Goal: Task Accomplishment & Management: Use online tool/utility

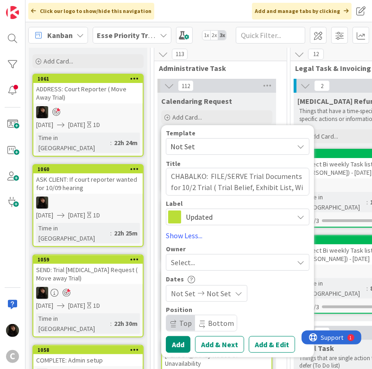
scroll to position [139, 0]
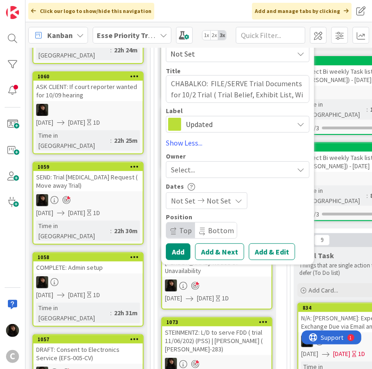
click at [200, 164] on div "Select..." at bounding box center [232, 169] width 122 height 11
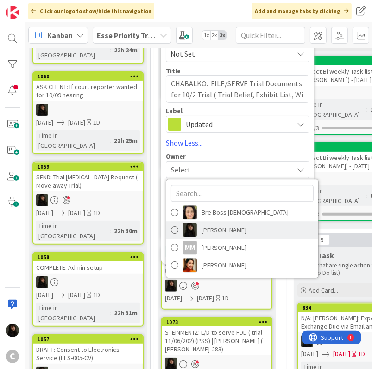
click at [224, 228] on span "[PERSON_NAME]" at bounding box center [224, 230] width 45 height 14
type textarea "x"
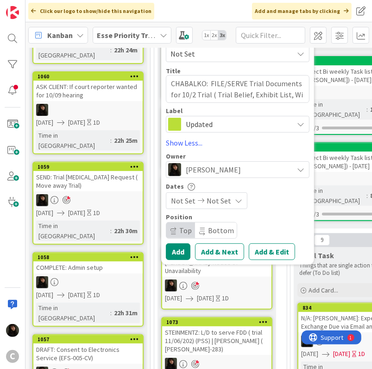
click at [235, 202] on icon at bounding box center [238, 200] width 7 height 7
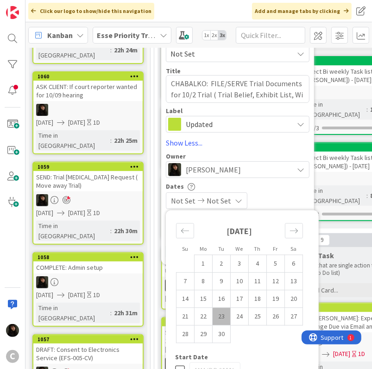
click at [223, 313] on td "23" at bounding box center [222, 317] width 18 height 18
type input "[DATE]"
click at [234, 317] on td "24" at bounding box center [240, 317] width 18 height 18
type input "[DATE]"
type textarea "x"
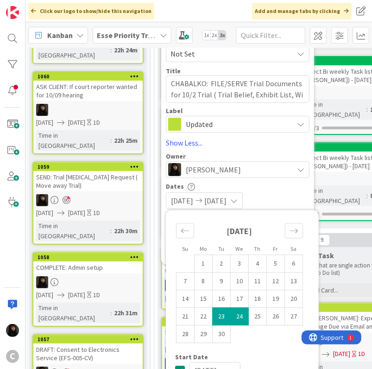
scroll to position [278, 0]
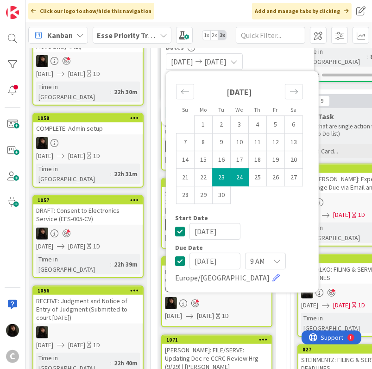
click at [278, 226] on div "[DATE]" at bounding box center [242, 231] width 134 height 17
click at [294, 58] on div "[DATE] [DATE]" at bounding box center [238, 61] width 144 height 17
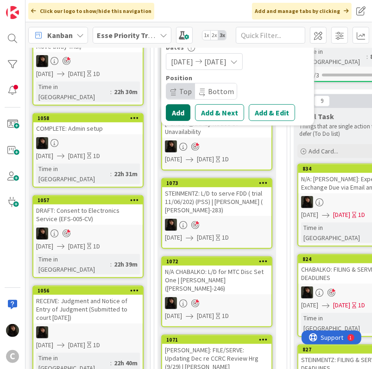
click at [180, 109] on button "Add" at bounding box center [178, 112] width 25 height 17
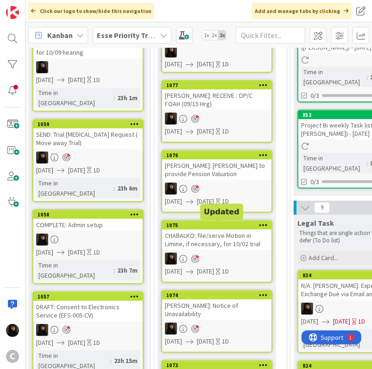
scroll to position [93, 0]
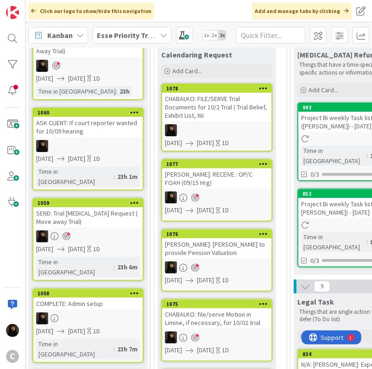
click at [206, 112] on div "CHABALKO: FILE/SERVE Trial Documents for 10/2 Trial ( Trial Belief, Exhibit Lis…" at bounding box center [216, 107] width 109 height 29
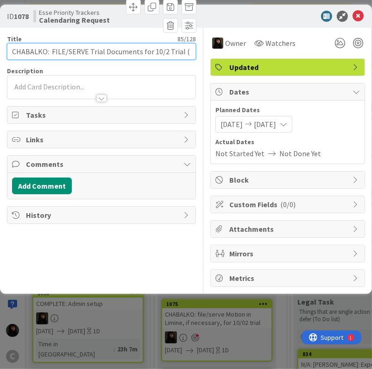
click at [175, 53] on input "CHABALKO: FILE/SERVE Trial Documents for 10/2 Trial ( Trial Belief, Exhibit Lis…" at bounding box center [101, 51] width 189 height 17
drag, startPoint x: 90, startPoint y: 49, endPoint x: 243, endPoint y: 64, distance: 153.6
click at [243, 64] on div "Title 90 / 128 CHABALKO: FILE/SERVE Trial Documents for 10/2 Trial ( Trial Beli…" at bounding box center [186, 157] width 358 height 259
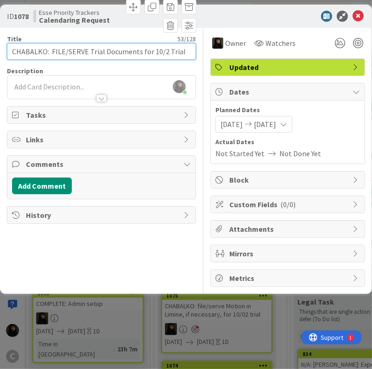
type input "CHABALKO: FILE/SERVE Trial Documents for 10/2 Trial"
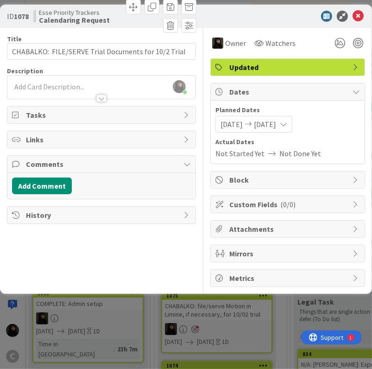
click at [32, 86] on div "[PERSON_NAME] just joined" at bounding box center [101, 87] width 188 height 23
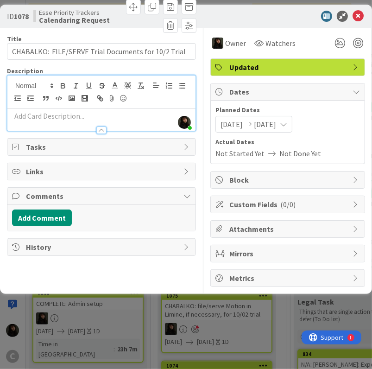
click at [43, 114] on p at bounding box center [101, 116] width 179 height 11
paste div
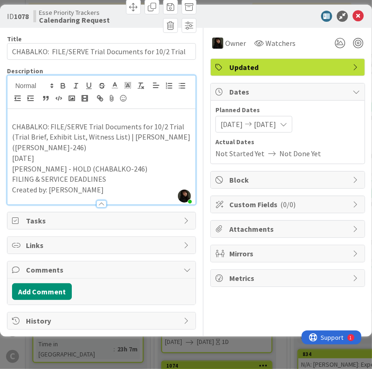
click at [56, 156] on p "[DATE]" at bounding box center [101, 158] width 179 height 11
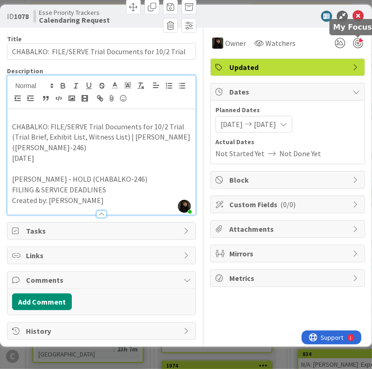
click at [354, 43] on div at bounding box center [358, 43] width 10 height 10
click at [58, 157] on p "[DATE]" at bounding box center [101, 158] width 179 height 11
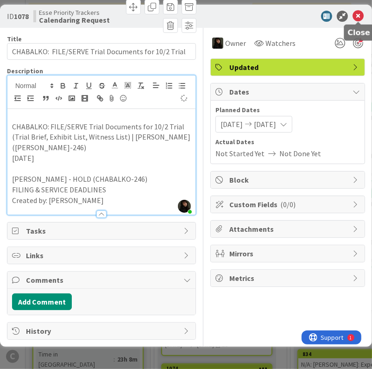
click at [361, 16] on icon at bounding box center [358, 16] width 11 height 11
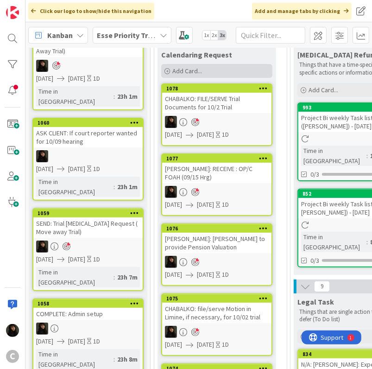
click at [198, 71] on span "Add Card..." at bounding box center [187, 71] width 30 height 8
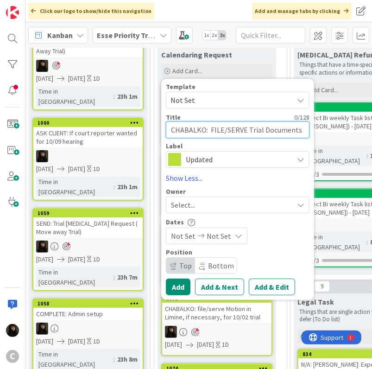
click at [212, 127] on textarea "CHABALKO: FILE/SERVE Trial Documents for 10/2 Trial ( Trial Belief, Exhibit Lis…" at bounding box center [238, 129] width 144 height 17
type textarea "C"
type textarea "x"
type textarea "CH"
type textarea "x"
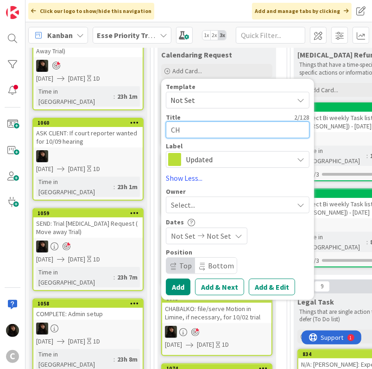
type textarea "CHA"
type textarea "x"
type textarea "CHAB"
type textarea "x"
type textarea "CHABA"
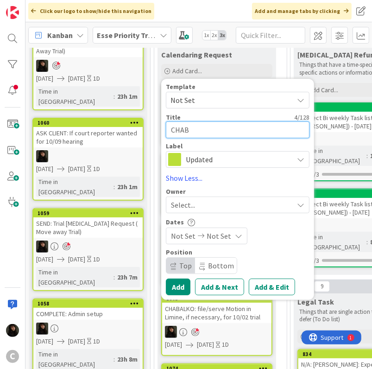
type textarea "x"
type textarea "CHABAL"
type textarea "x"
type textarea "CHABALK"
type textarea "x"
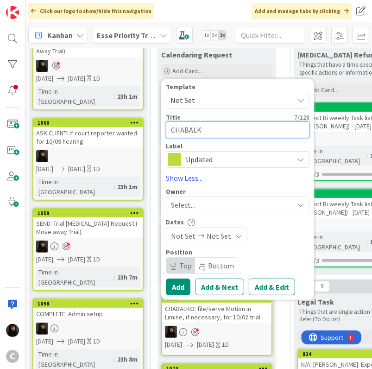
type textarea "CHABALKO"
type textarea "x"
type textarea "CHABALKO"
type textarea "x"
type textarea "CHABALKO"
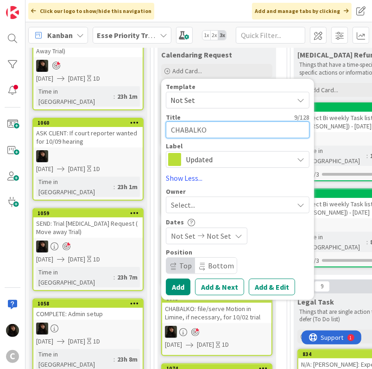
type textarea "x"
type textarea "CHABALKO:"
type textarea "x"
type textarea "CHABALKO:"
type textarea "x"
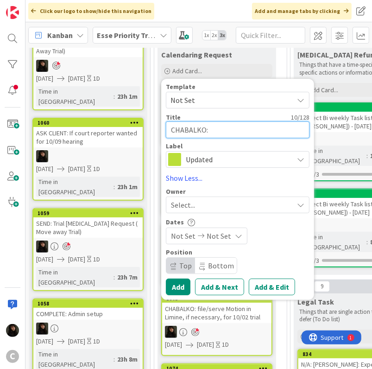
type textarea "CHABALKO: O"
type textarea "x"
type textarea "CHABALKO: OP"
type textarea "x"
type textarea "CHABALKO: OPC"
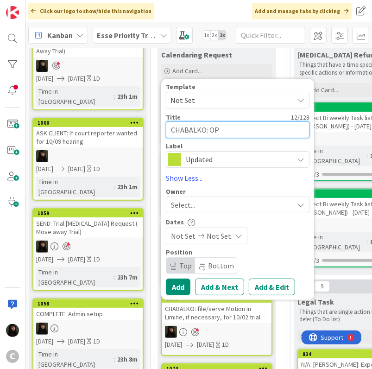
type textarea "x"
type textarea "CHABALKO: OPCs"
type textarea "x"
type textarea "CHABALKO: OPCs"
type textarea "x"
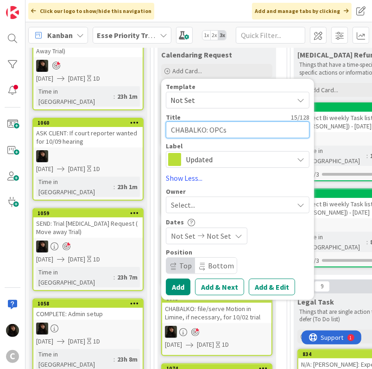
type textarea "CHABALKO: OPCs M"
type textarea "x"
type textarea "CHABALKO: OPCs MT"
type textarea "x"
type textarea "CHABALKO: OPCs MTC"
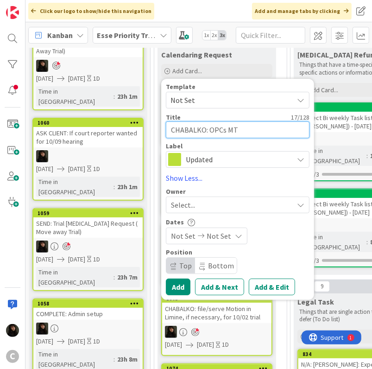
type textarea "x"
type textarea "CHABALKO: OPCs MTC"
type textarea "x"
type textarea "CHABALKO: OPCs MTC D"
type textarea "x"
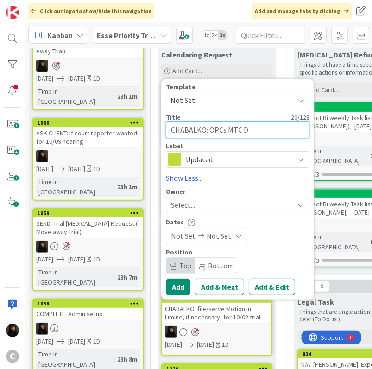
type textarea "CHABALKO: OPCs MTC Du"
type textarea "x"
type textarea "CHABALKO: OPCs MTC Due"
type textarea "x"
type textarea "CHABALKO: OPCs MTC Due"
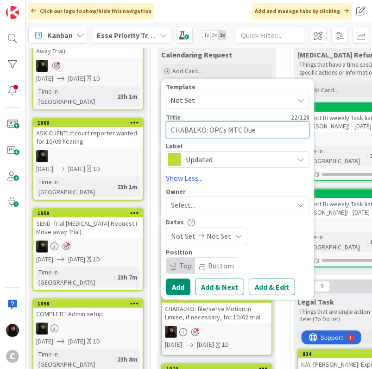
type textarea "x"
type textarea "CHABALKO: OPCs MTC Due |"
type textarea "x"
type textarea "CHABALKO: OPCs MTC Due |"
type textarea "x"
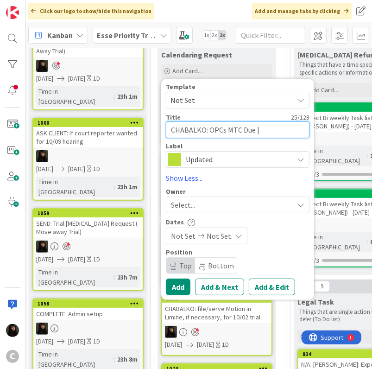
type textarea "CHABALKO: OPCs MTC Due | M"
type textarea "x"
type textarea "CHABALKO: OPCs MTC Due | Me"
type textarea "x"
type textarea "CHABALKO: OPCs MTC Due | [PERSON_NAME]"
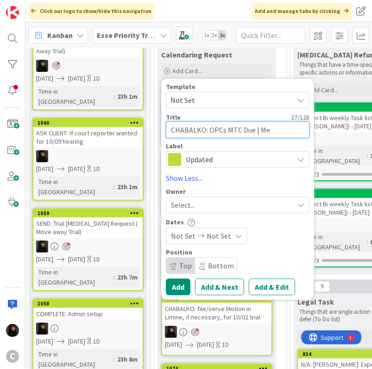
type textarea "x"
type textarea "CHABALKO: OPCs MTC Due | Melo"
type textarea "x"
type textarea "CHABALKO: OPCs MTC Due | Melos"
type textarea "x"
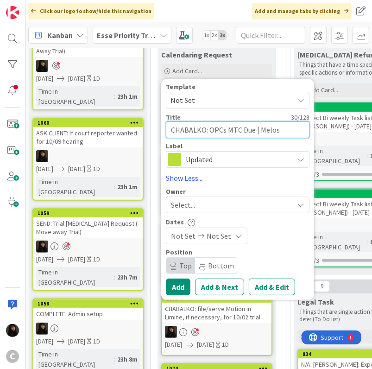
type textarea "CHABALKO: OPCs MTC Due | Meloss"
type textarea "x"
type textarea "CHABALKO: OPCs MTC Due | Melos"
type textarea "x"
type textarea "CHABALKO: OPCs MTC Due | Melo"
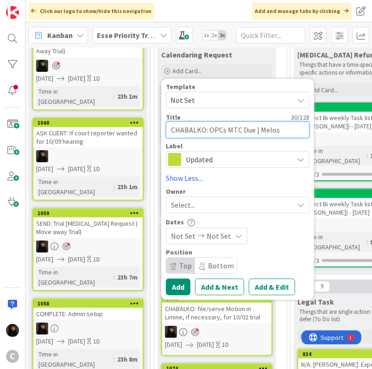
type textarea "x"
type textarea "CHABALKO: OPCs MTC Due | [PERSON_NAME]"
type textarea "x"
type textarea "CHABALKO: OPCs MTC Due | Meli"
type textarea "x"
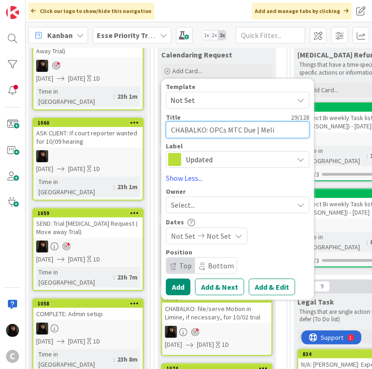
type textarea "CHABALKO: OPCs MTC Due | Melis"
type textarea "x"
type textarea "CHABALKO: OPCs MTC Due | [PERSON_NAME]"
type textarea "x"
type textarea "CHABALKO: OPCs MTC Due | [PERSON_NAME]"
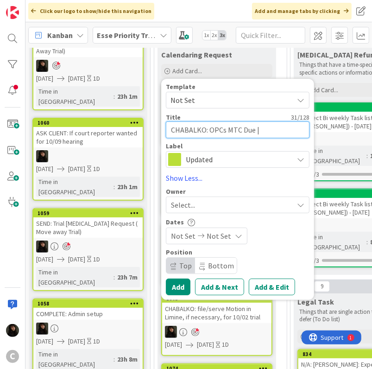
type textarea "x"
type textarea "CHABALKO: OPCs MTC Due | [PERSON_NAME]"
type textarea "x"
type textarea "CHABALKO: OPCs MTC Due | [PERSON_NAME]"
type textarea "x"
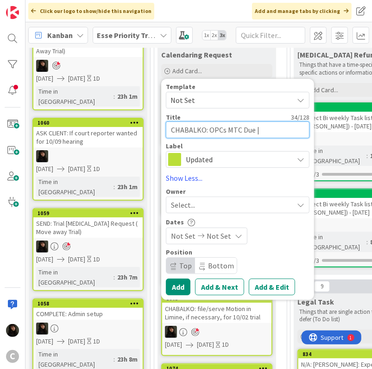
type textarea "CHABALKO: OPCs MTC Due | [PERSON_NAME]"
type textarea "x"
type textarea "CHABALKO: OPCs MTC Due | [PERSON_NAME]"
type textarea "x"
type textarea "CHABALKO: OPCs MTC Due | [PERSON_NAME]"
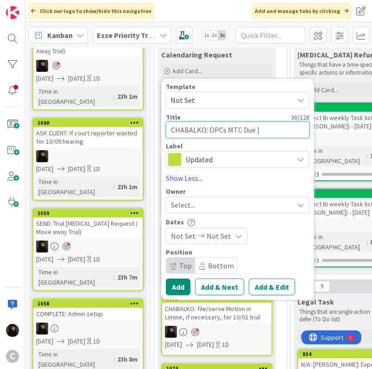
type textarea "x"
type textarea "CHABALKO: OPCs MTC Due | [PERSON_NAME]"
type textarea "x"
type textarea "CHABALKO: OPCs MTC Due | [PERSON_NAME]"
type textarea "x"
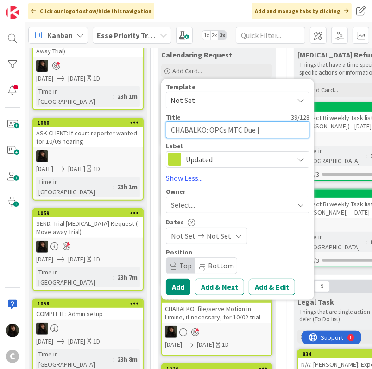
type textarea "CHABALKO: OPCs MTC Due | [PERSON_NAME]"
type textarea "x"
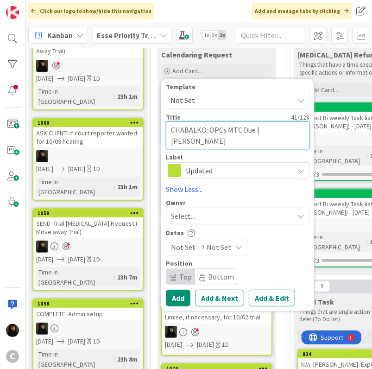
type textarea "CHABALKO: OPCs MTC Due | [PERSON_NAME]"
type textarea "x"
type textarea "CHABALKO: OPCs MTC Due | [PERSON_NAME]"
type textarea "x"
type textarea "CHABALKO: OPCs MTC Due | [PERSON_NAME] ("
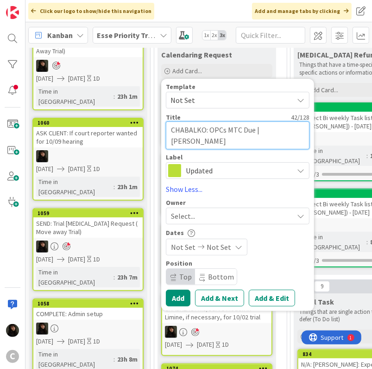
type textarea "x"
type textarea "CHABALKO: OPCs MTC Due | [PERSON_NAME] ("
type textarea "x"
type textarea "CHABALKO: OPCs MTC Due | [PERSON_NAME] ( C"
type textarea "x"
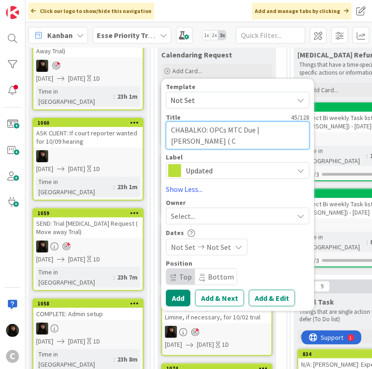
type textarea "CHABALKO: OPCs MTC Due | [PERSON_NAME] ( CH"
type textarea "x"
type textarea "CHABALKO: OPCs MTC Due | [PERSON_NAME] ( CHA"
type textarea "x"
type textarea "CHABALKO: OPCs MTC Due | [PERSON_NAME] ( CHAB"
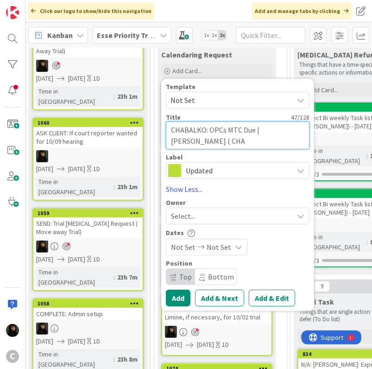
type textarea "x"
type textarea "CHABALKO: OPCs MTC Due | [PERSON_NAME] ( CHABA"
type textarea "x"
type textarea "CHABALKO: OPCs MTC Due | [PERSON_NAME] ( [PERSON_NAME]"
type textarea "x"
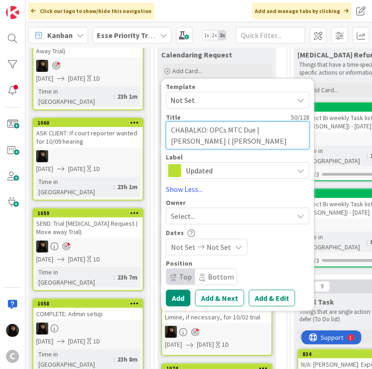
type textarea "CHABALKO: OPCs MTC Due | [PERSON_NAME] ( [PERSON_NAME]"
type textarea "x"
type textarea "CHABALKO: OPCs MTC Due | [PERSON_NAME] ( [PERSON_NAME]"
type textarea "x"
type textarea "CHABALKO: OPCs MTC Due | [PERSON_NAME] ( [PERSON_NAME]-"
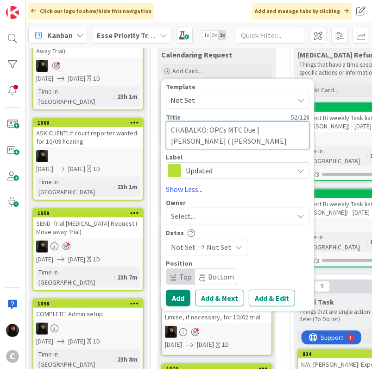
type textarea "x"
type textarea "CHABALKO: OPCs MTC Due | [PERSON_NAME] ( [PERSON_NAME]-2"
type textarea "x"
type textarea "CHABALKO: OPCs MTC Due | [PERSON_NAME] ( [PERSON_NAME]-24"
type textarea "x"
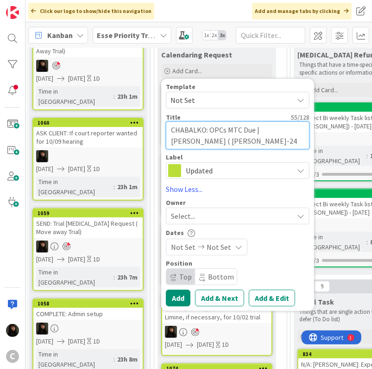
type textarea "CHABALKO: OPCs MTC Due | [PERSON_NAME] ( [PERSON_NAME]-246"
type textarea "x"
type textarea "CHABALKO: OPCs MTC Due | [PERSON_NAME] ( [PERSON_NAME]-246)"
type textarea "x"
type textarea "CHABALKO: OPCs MTC Due | [PERSON_NAME] ( [PERSON_NAME]-246)"
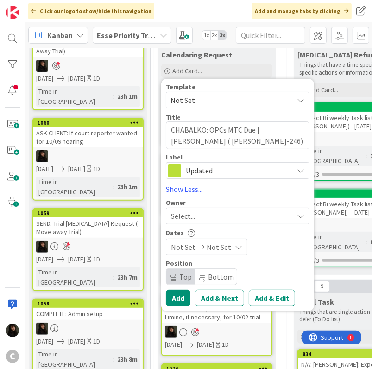
click at [236, 211] on div "Select..." at bounding box center [232, 215] width 122 height 11
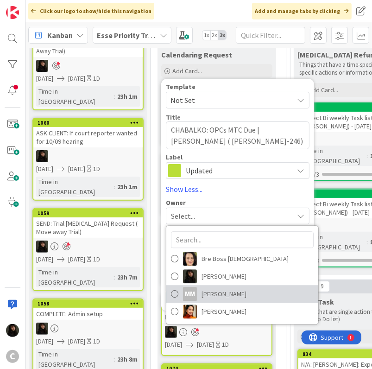
click at [218, 287] on span "[PERSON_NAME]" at bounding box center [224, 294] width 45 height 14
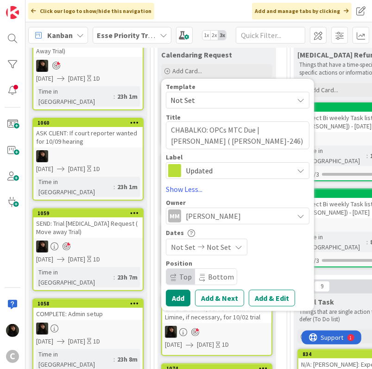
click at [225, 216] on span "[PERSON_NAME]" at bounding box center [213, 215] width 55 height 11
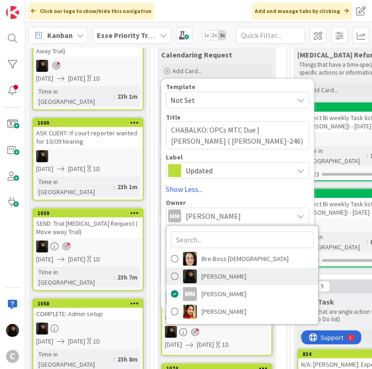
click at [228, 272] on span "[PERSON_NAME]" at bounding box center [224, 276] width 45 height 14
type textarea "x"
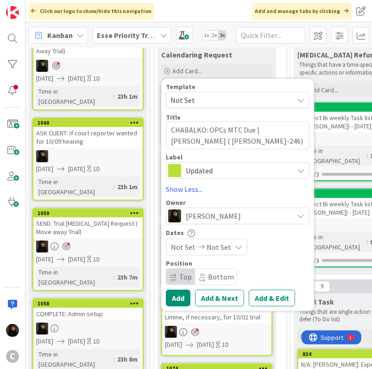
click at [235, 246] on icon at bounding box center [238, 246] width 7 height 7
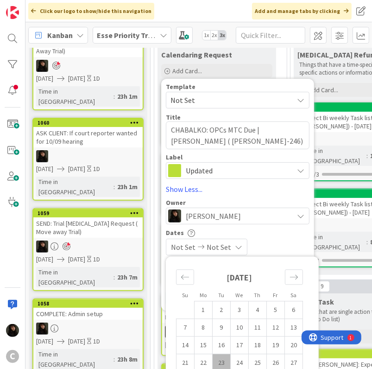
click at [223, 355] on td "23" at bounding box center [222, 363] width 18 height 18
type input "[DATE]"
click at [242, 359] on td "24" at bounding box center [240, 363] width 18 height 18
type input "[DATE]"
type textarea "x"
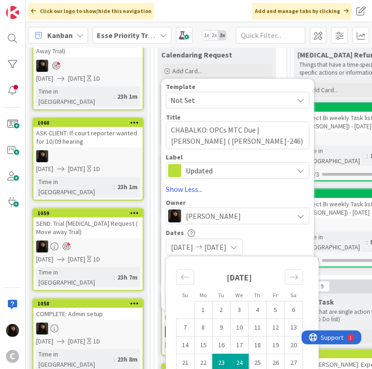
click at [282, 237] on div "Dates [DATE] [DATE] Su Mo Tu We Th Fr Sa [DATE] 1 2 3 4 5 6 7 8 9 10 11 12 13 1…" at bounding box center [238, 242] width 144 height 26
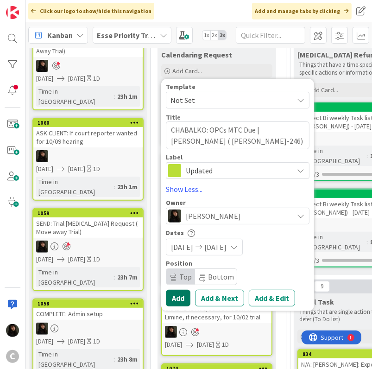
click at [174, 294] on button "Add" at bounding box center [178, 298] width 25 height 17
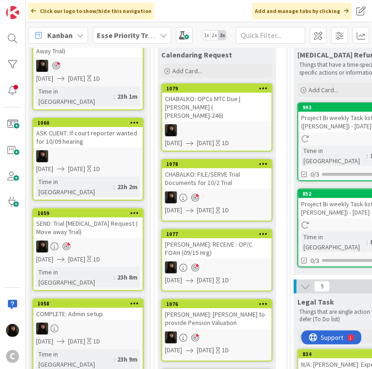
scroll to position [46, 0]
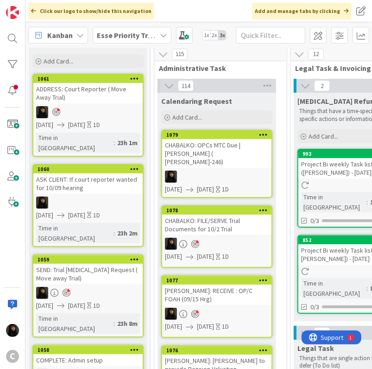
click at [243, 171] on div at bounding box center [216, 177] width 109 height 12
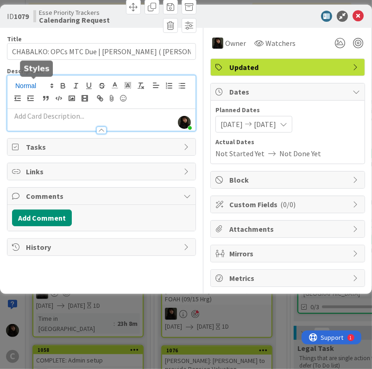
click at [44, 87] on div "[PERSON_NAME] just joined" at bounding box center [101, 103] width 188 height 55
paste div
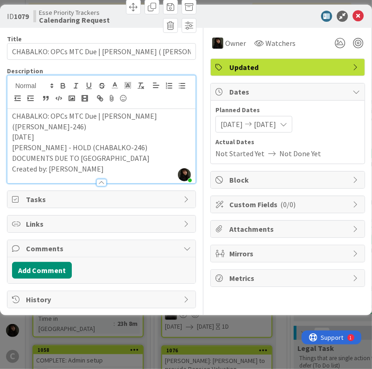
click at [59, 138] on p "[DATE]" at bounding box center [101, 137] width 179 height 11
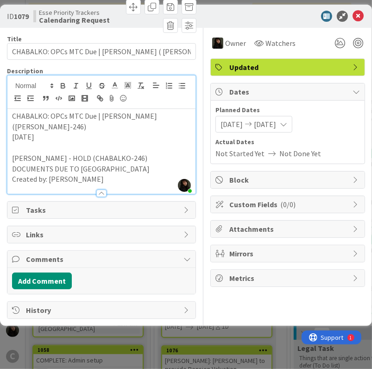
click at [59, 138] on p "[DATE]" at bounding box center [101, 137] width 179 height 11
click at [46, 136] on p "[DATE]" at bounding box center [101, 137] width 179 height 11
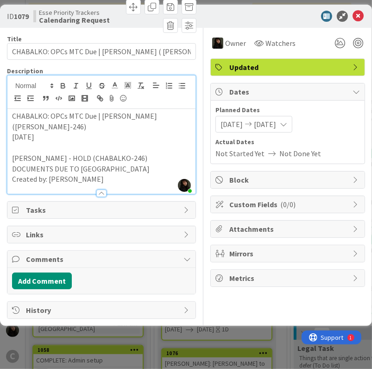
click at [46, 136] on p "[DATE]" at bounding box center [101, 137] width 179 height 11
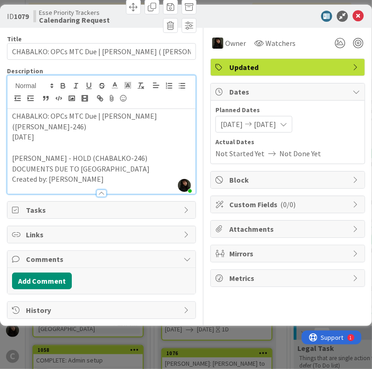
click at [46, 136] on p "[DATE]" at bounding box center [101, 137] width 179 height 11
click at [357, 38] on div at bounding box center [358, 43] width 10 height 10
click at [362, 18] on icon at bounding box center [358, 16] width 11 height 11
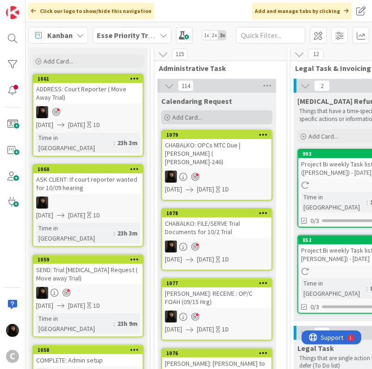
click at [213, 117] on div "Add Card..." at bounding box center [216, 117] width 111 height 14
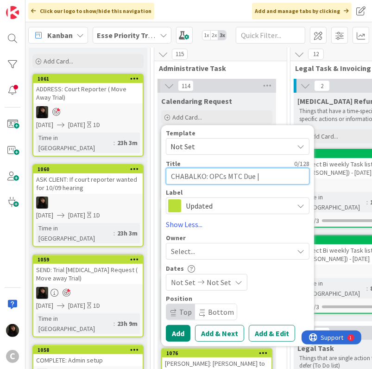
click at [200, 174] on textarea "CHABALKO: OPCs MTC Due | [PERSON_NAME] ( [PERSON_NAME]-246)" at bounding box center [238, 176] width 144 height 17
type textarea "N"
type textarea "x"
type textarea "N/"
type textarea "x"
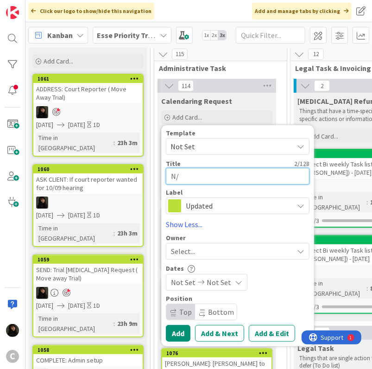
type textarea "N/A"
type textarea "x"
type textarea "N/A:"
type textarea "x"
type textarea "N/A:"
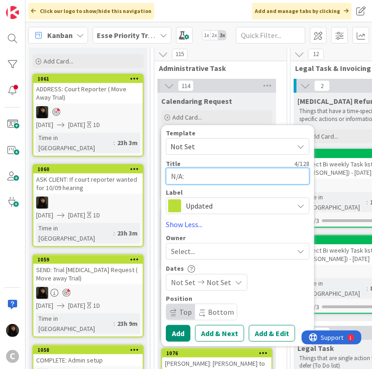
type textarea "x"
type textarea "N/A: S"
type textarea "x"
type textarea "N/A: SE"
type textarea "x"
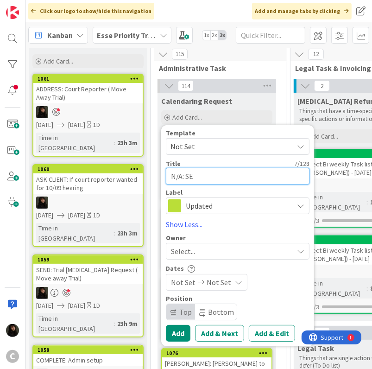
type textarea "N/A: SEI"
type textarea "x"
type textarea "N/A: [PERSON_NAME]"
type textarea "x"
type textarea "N/A: SEIBE"
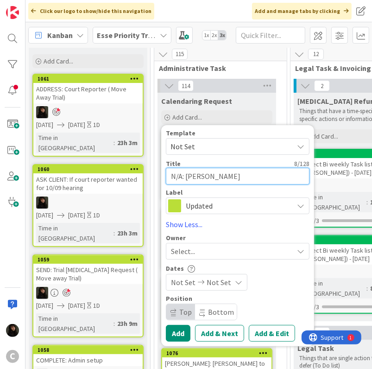
type textarea "x"
type textarea "N/A: [PERSON_NAME]"
type textarea "x"
type textarea "N/A: [PERSON_NAME]:"
type textarea "x"
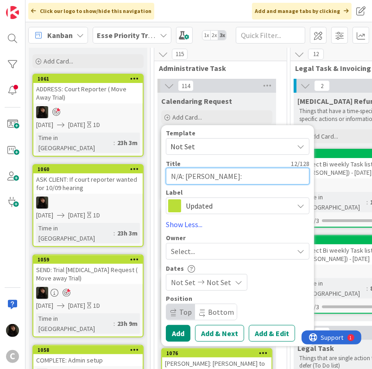
type textarea "N/A: [PERSON_NAME]:"
type textarea "x"
type textarea "N/A: [PERSON_NAME]: E"
type textarea "x"
type textarea "N/A: [PERSON_NAME]: Ex"
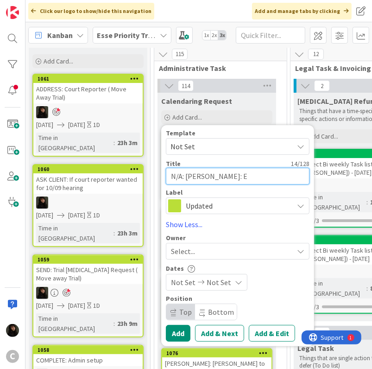
type textarea "x"
type textarea "N/A: [PERSON_NAME]: Exp"
type textarea "x"
type textarea "N/A: [PERSON_NAME]: Expe"
type textarea "x"
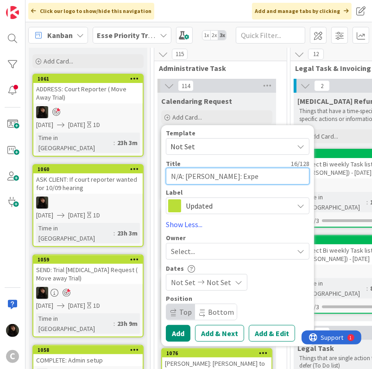
type textarea "N/A: [PERSON_NAME]: Exper"
type textarea "x"
type textarea "N/A: [PERSON_NAME]: Expert"
type textarea "x"
type textarea "N/A: [PERSON_NAME]: Expert"
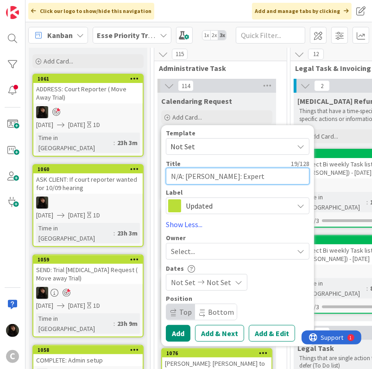
type textarea "x"
type textarea "N/A: [PERSON_NAME]: Expert E"
type textarea "x"
type textarea "N/A: [PERSON_NAME]: Expert Ex"
type textarea "x"
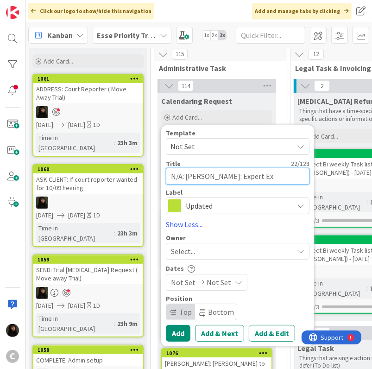
type textarea "N/A: [PERSON_NAME]: Expert Exc"
type textarea "x"
type textarea "N/A: [PERSON_NAME]: Expert Exch"
type textarea "x"
type textarea "N/A: [PERSON_NAME]: Expert Excha"
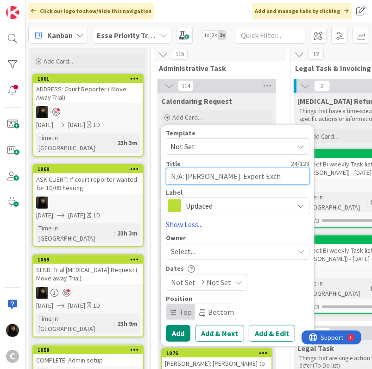
type textarea "x"
type textarea "N/A: [PERSON_NAME]: Expert Exchan"
type textarea "x"
type textarea "N/A: [PERSON_NAME]: Expert Exchang"
type textarea "x"
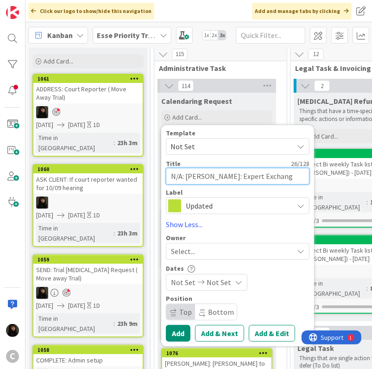
type textarea "N/A: [PERSON_NAME]: Expert Exchange"
type textarea "x"
type textarea "N/A: [PERSON_NAME]: Expert Exchange"
type textarea "x"
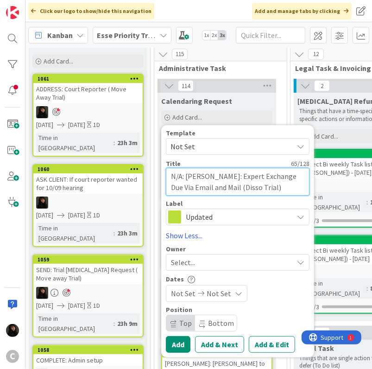
click at [260, 187] on textarea "N/A: [PERSON_NAME]: Expert Exchange Due Via Email and Mail (Disso Trial)" at bounding box center [238, 182] width 144 height 28
paste textarea "[PERSON_NAME] - Dissolution ([PERSON_NAME]-218)"
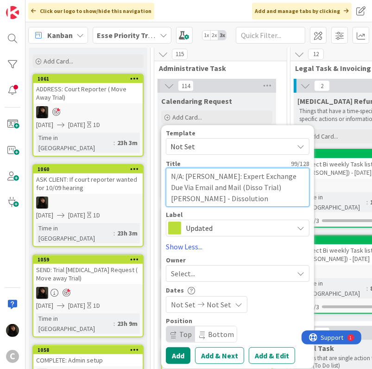
click at [281, 187] on textarea "N/A: [PERSON_NAME]: Expert Exchange Due Via Email and Mail (Disso Trial) [PERSO…" at bounding box center [238, 187] width 144 height 39
click at [286, 175] on textarea "N/A: [PERSON_NAME]: Expert Exchange Due Via Email and Mail (Disso Trial) [PERSO…" at bounding box center [238, 187] width 144 height 39
click at [212, 187] on textarea "N/A: [PERSON_NAME]: Expert Exchange Due Via Email and Mail (Disso Trial) [PERSO…" at bounding box center [238, 187] width 144 height 39
click at [254, 188] on textarea "N/A: [PERSON_NAME]: Expert Exchange Due Via Email and Mail (Disso Trial) [PERSO…" at bounding box center [238, 187] width 144 height 39
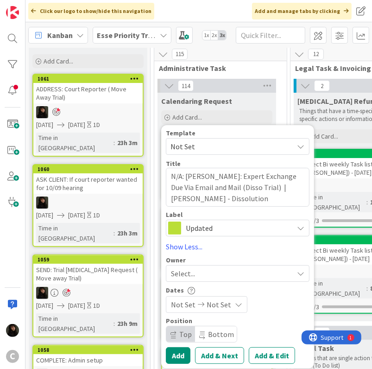
click at [213, 274] on div "Select..." at bounding box center [232, 273] width 122 height 11
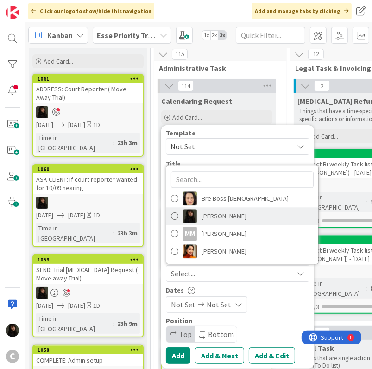
click at [222, 217] on span "[PERSON_NAME]" at bounding box center [224, 216] width 45 height 14
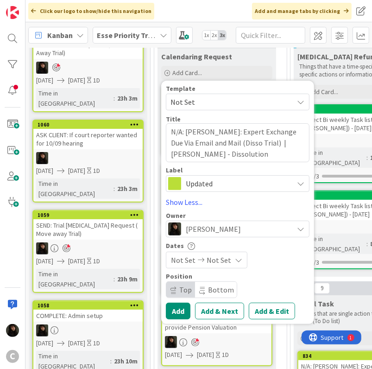
scroll to position [185, 0]
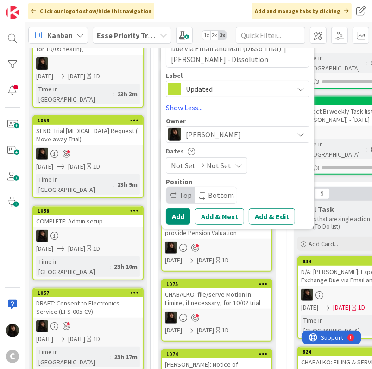
click at [207, 163] on span "Not Set" at bounding box center [219, 165] width 25 height 11
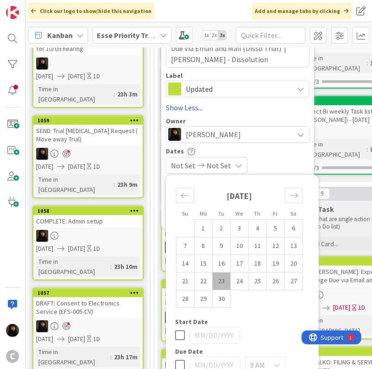
click at [225, 279] on td "23" at bounding box center [222, 281] width 18 height 18
click at [241, 281] on td "24" at bounding box center [240, 281] width 18 height 18
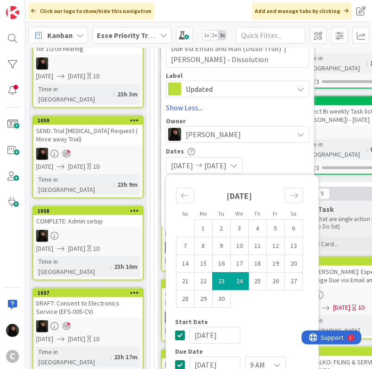
click at [280, 323] on div "Start Date" at bounding box center [242, 321] width 134 height 6
click at [287, 158] on div "[DATE] [DATE]" at bounding box center [238, 165] width 144 height 17
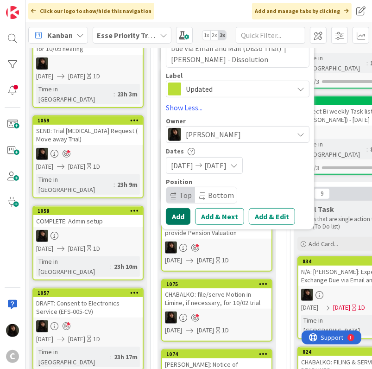
click at [177, 216] on button "Add" at bounding box center [178, 216] width 25 height 17
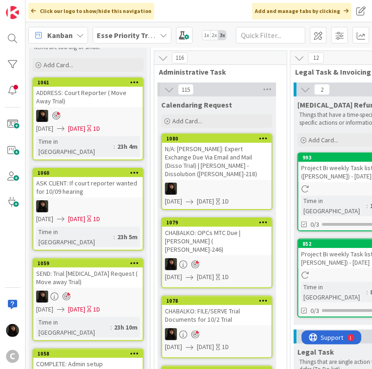
scroll to position [0, 0]
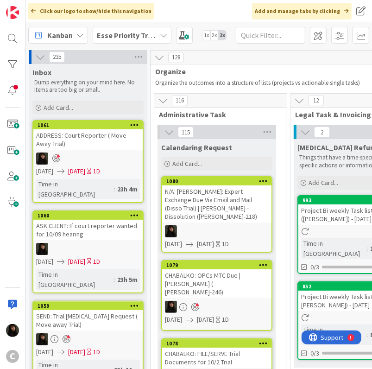
click at [212, 213] on div "N/A: [PERSON_NAME]: Expert Exchange Due Via Email and Mail (Disso Trial) | [PER…" at bounding box center [216, 203] width 109 height 37
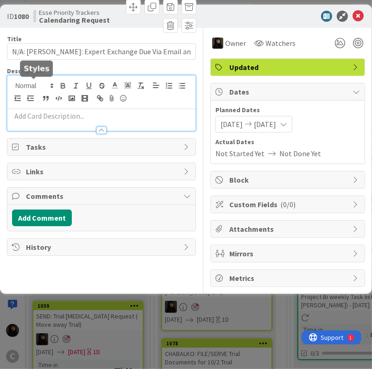
click at [51, 86] on div at bounding box center [101, 103] width 188 height 55
click at [47, 118] on p at bounding box center [101, 116] width 179 height 11
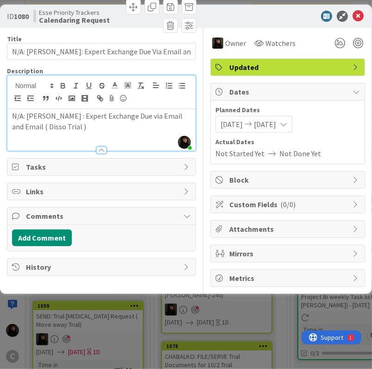
click at [70, 142] on div at bounding box center [101, 146] width 188 height 10
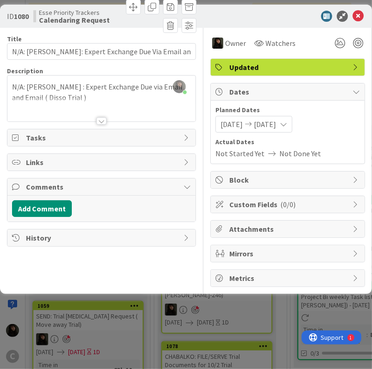
click at [70, 137] on span "Tasks" at bounding box center [102, 137] width 153 height 11
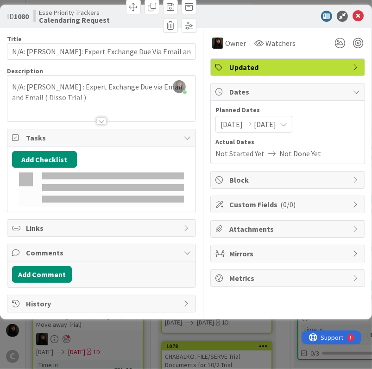
click at [66, 105] on div at bounding box center [101, 110] width 188 height 24
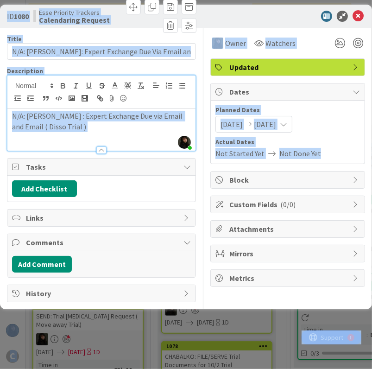
click at [66, 129] on p "N/A: [PERSON_NAME] : Expert Exchange Due via Email and Email ( Disso Trial )" at bounding box center [101, 121] width 179 height 21
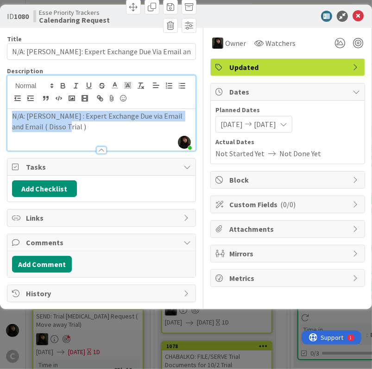
click at [66, 129] on p "N/A: [PERSON_NAME] : Expert Exchange Due via Email and Email ( Disso Trial )" at bounding box center [101, 121] width 179 height 21
click at [64, 129] on p "N/A: [PERSON_NAME] : Expert Exchange Due via Email and Email ( Disso Trial )" at bounding box center [101, 121] width 179 height 21
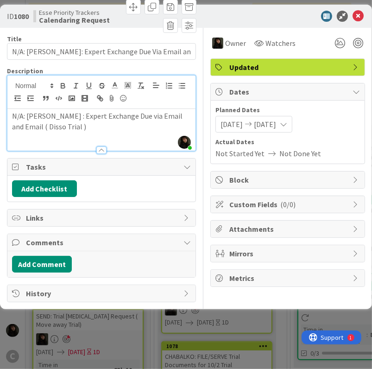
click at [64, 129] on p "N/A: [PERSON_NAME] : Expert Exchange Due via Email and Email ( Disso Trial )" at bounding box center [101, 121] width 179 height 21
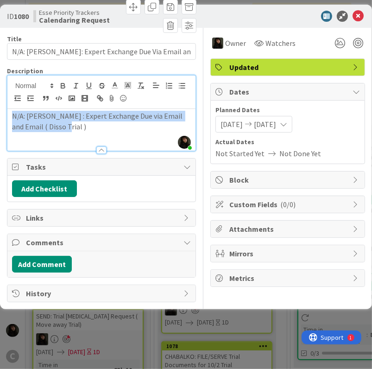
click at [64, 129] on p "N/A: [PERSON_NAME] : Expert Exchange Due via Email and Email ( Disso Trial )" at bounding box center [101, 121] width 179 height 21
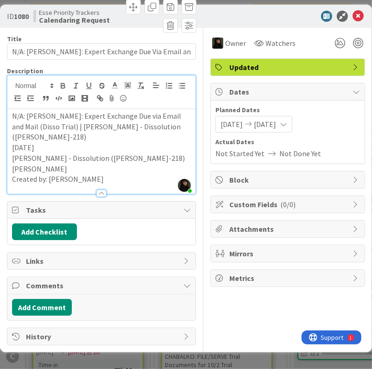
click at [104, 142] on p "[DATE]" at bounding box center [101, 147] width 179 height 11
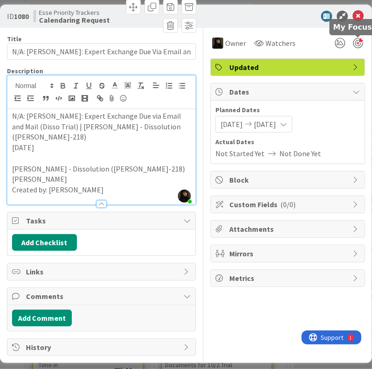
click at [361, 45] on div at bounding box center [358, 43] width 10 height 10
click at [361, 13] on icon at bounding box center [358, 16] width 11 height 11
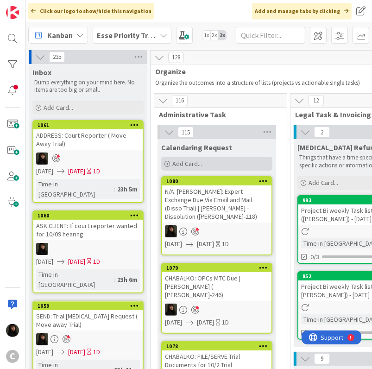
click at [196, 165] on span "Add Card..." at bounding box center [187, 163] width 30 height 8
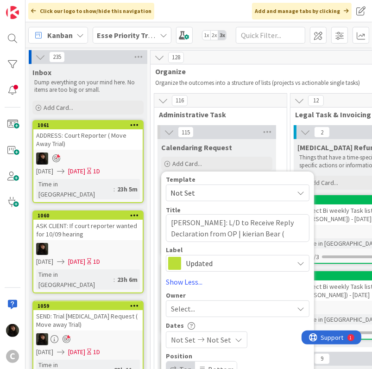
click at [223, 300] on div "Select..." at bounding box center [238, 308] width 144 height 17
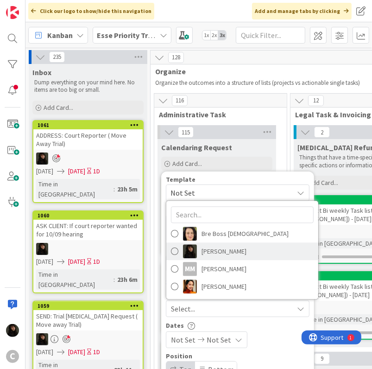
click at [234, 254] on span "[PERSON_NAME]" at bounding box center [224, 251] width 45 height 14
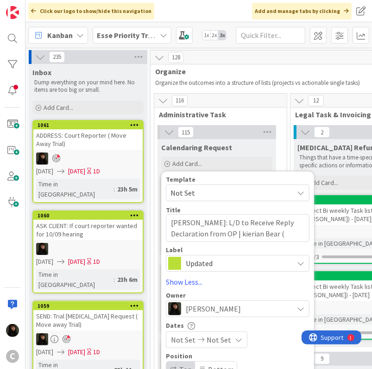
scroll to position [93, 0]
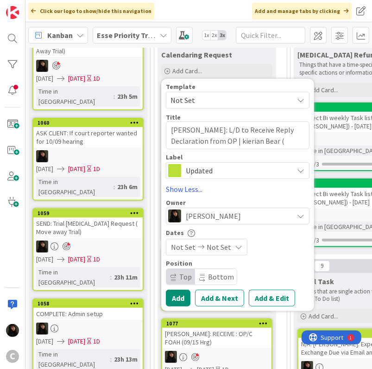
click at [227, 250] on span "Not Set" at bounding box center [219, 246] width 25 height 11
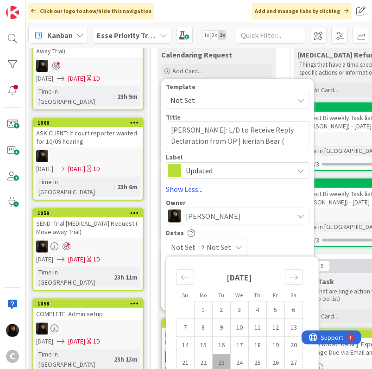
click at [227, 354] on td "23" at bounding box center [222, 363] width 18 height 18
click at [239, 357] on td "24" at bounding box center [240, 363] width 18 height 18
click at [299, 234] on div "Dates" at bounding box center [238, 233] width 144 height 8
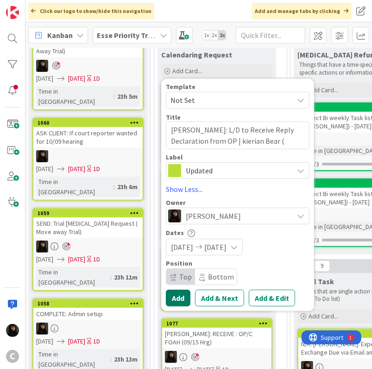
click at [185, 293] on button "Add" at bounding box center [178, 298] width 25 height 17
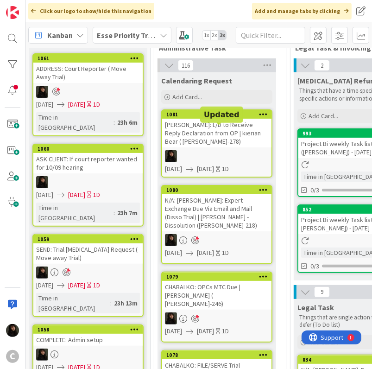
scroll to position [46, 0]
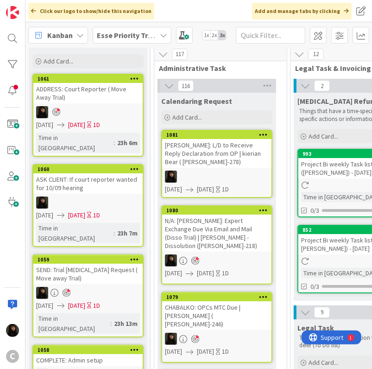
click at [216, 155] on div "[PERSON_NAME]: L/D to Receive Reply Declaration from OP | kierian Bear ( [PERSO…" at bounding box center [216, 153] width 109 height 29
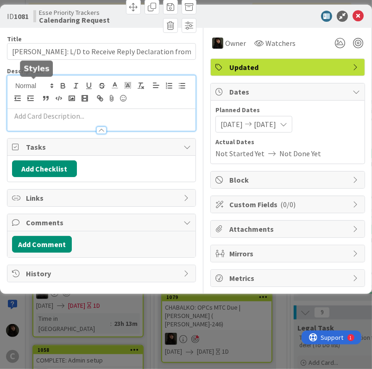
click at [43, 84] on div at bounding box center [101, 103] width 188 height 55
click at [57, 118] on p at bounding box center [101, 116] width 179 height 11
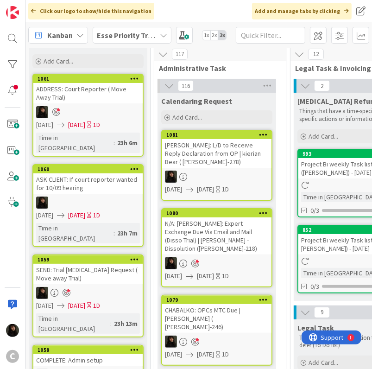
click at [234, 163] on div "[PERSON_NAME]: L/D to Receive Reply Declaration from OP | kierian Bear ( [PERSO…" at bounding box center [216, 153] width 109 height 29
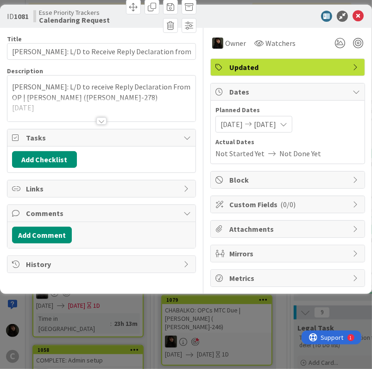
click at [79, 108] on div at bounding box center [101, 110] width 188 height 24
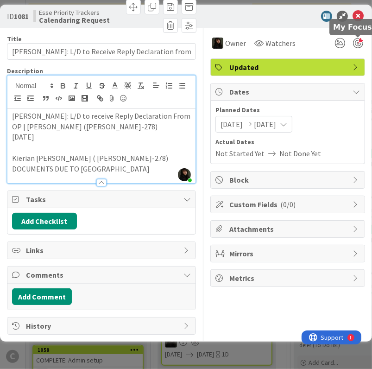
click at [355, 42] on div at bounding box center [358, 43] width 10 height 10
click at [360, 15] on icon at bounding box center [358, 16] width 11 height 11
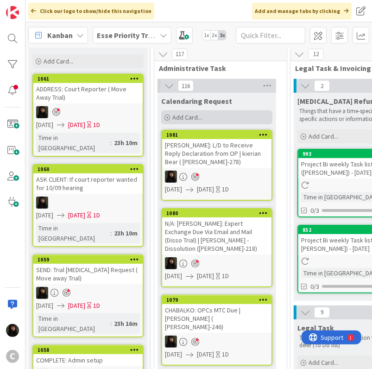
click at [179, 120] on span "Add Card..." at bounding box center [187, 117] width 30 height 8
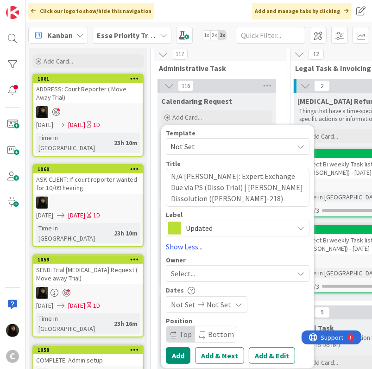
click at [216, 274] on div "Select..." at bounding box center [232, 273] width 122 height 11
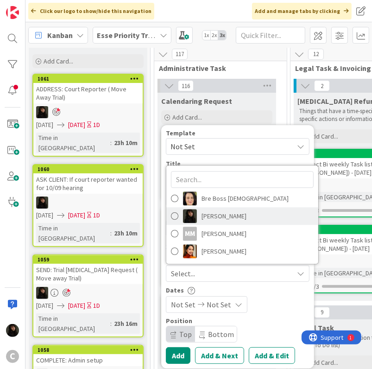
click at [217, 218] on span "[PERSON_NAME]" at bounding box center [224, 216] width 45 height 14
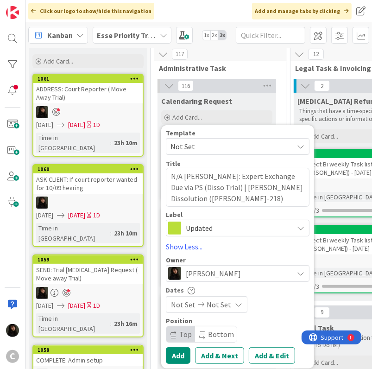
scroll to position [232, 0]
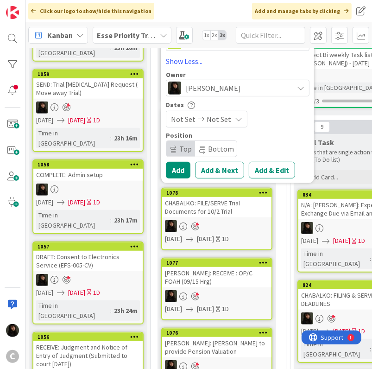
click at [218, 120] on span "Not Set" at bounding box center [219, 119] width 25 height 11
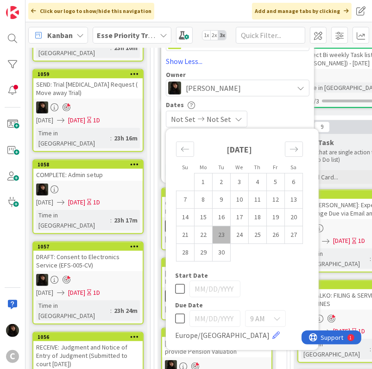
click at [225, 237] on td "23" at bounding box center [222, 235] width 18 height 18
click at [237, 236] on td "24" at bounding box center [240, 235] width 18 height 18
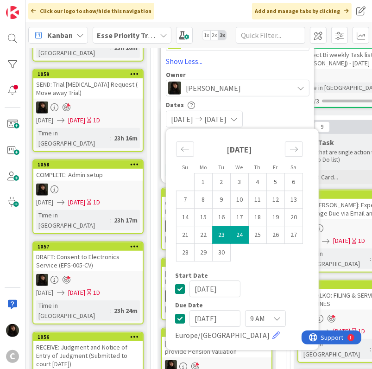
click at [297, 281] on div "[DATE]" at bounding box center [242, 288] width 134 height 17
click at [287, 118] on div "[DATE] [DATE]" at bounding box center [238, 119] width 144 height 17
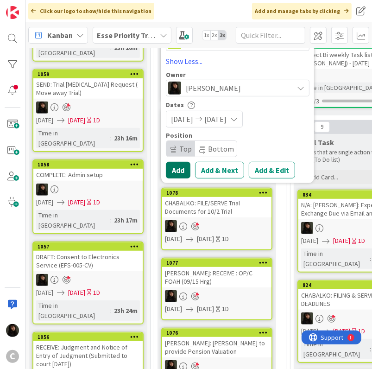
click at [177, 168] on button "Add" at bounding box center [178, 170] width 25 height 17
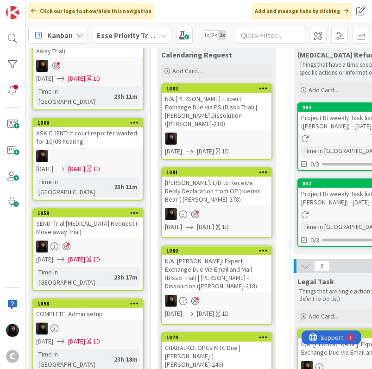
scroll to position [0, 0]
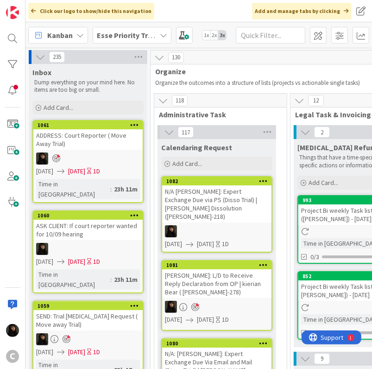
click at [239, 212] on div "N/A [PERSON_NAME]: Expert Exchange Due via PS (Disso Trial) | [PERSON_NAME] Dis…" at bounding box center [216, 203] width 109 height 37
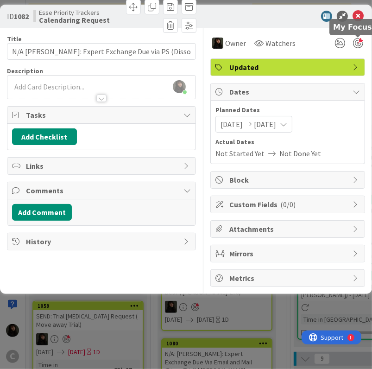
click at [360, 44] on div at bounding box center [358, 43] width 10 height 10
click at [57, 87] on div "[PERSON_NAME] just joined" at bounding box center [101, 87] width 188 height 23
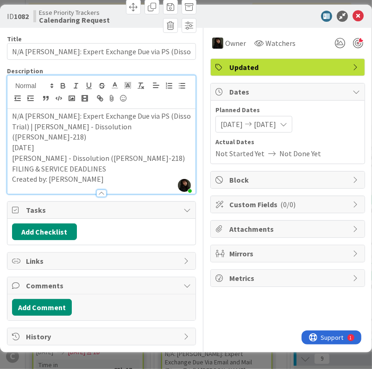
click at [62, 142] on p "[DATE]" at bounding box center [101, 147] width 179 height 11
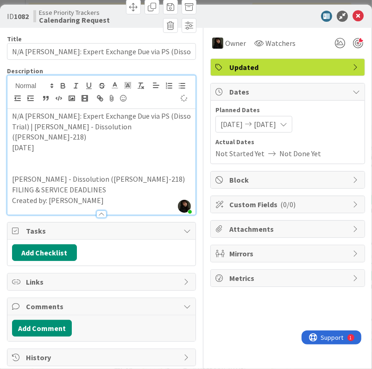
click at [37, 156] on div "N/A [PERSON_NAME]: Expert Exchange Due via PS (Disso Trial) | [PERSON_NAME] - D…" at bounding box center [101, 162] width 188 height 106
click at [53, 142] on p "[DATE]" at bounding box center [101, 147] width 179 height 11
click at [48, 142] on p "[DATE]" at bounding box center [101, 147] width 179 height 11
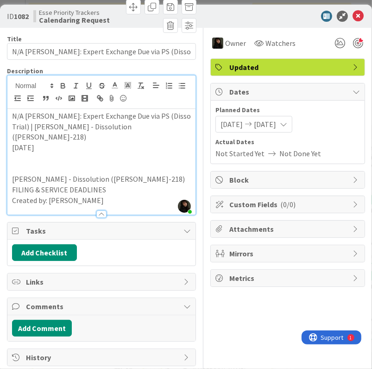
click at [48, 142] on p "[DATE]" at bounding box center [101, 147] width 179 height 11
click at [259, 298] on div "Owner Watchers Updated Dates Planned Dates [DATE] [DATE] Actual Dates Not Start…" at bounding box center [287, 197] width 155 height 338
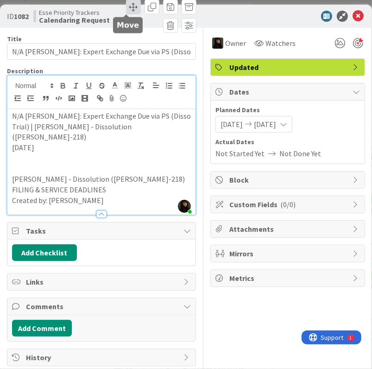
click at [128, 2] on span at bounding box center [133, 7] width 15 height 15
